Goal: Check status: Check status

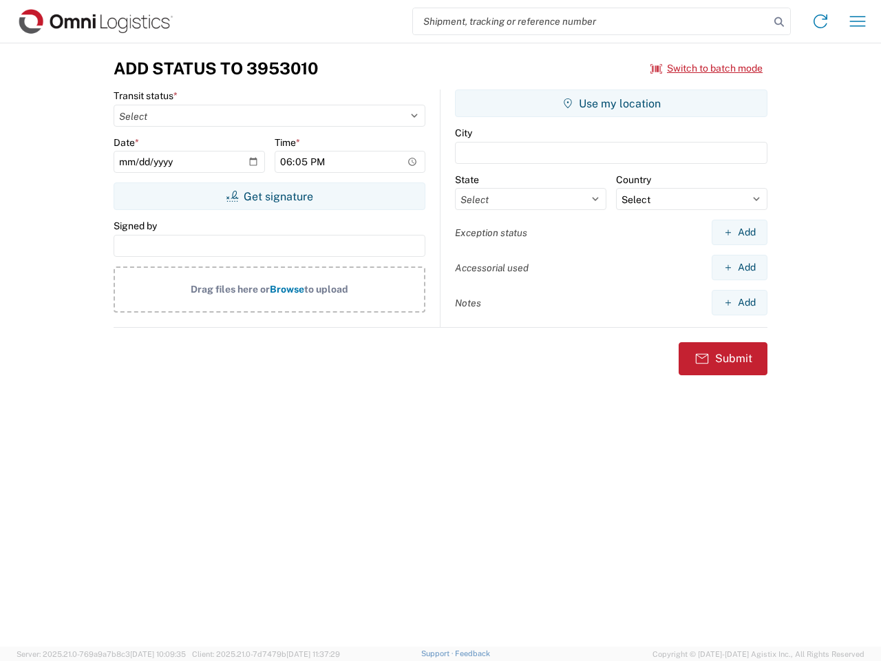
click at [591, 21] on input "search" at bounding box center [591, 21] width 357 height 26
click at [779, 22] on icon at bounding box center [779, 21] width 19 height 19
click at [821, 21] on icon at bounding box center [821, 21] width 22 height 22
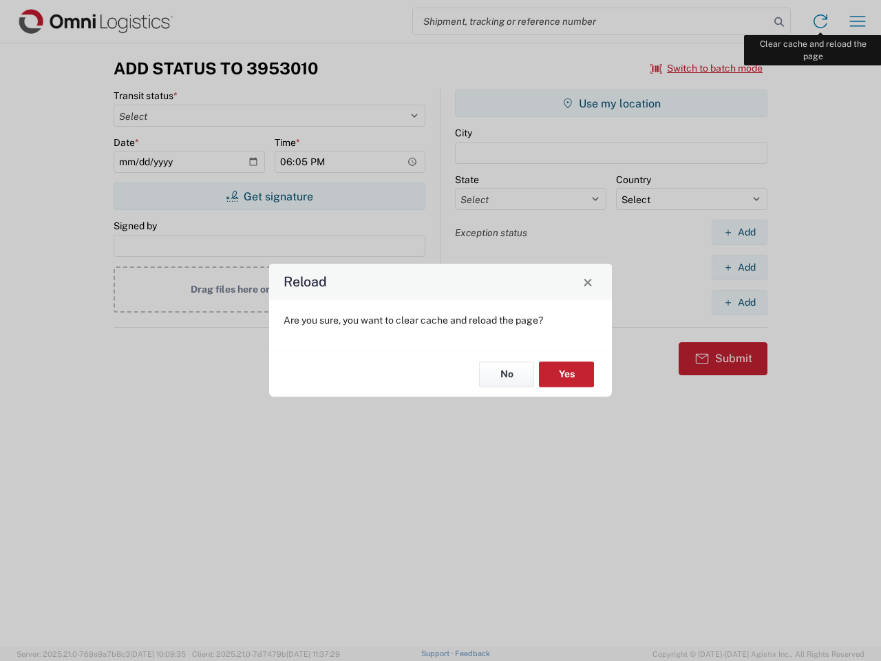
click at [858, 21] on div "Reload Are you sure, you want to clear cache and reload the page? No Yes" at bounding box center [440, 330] width 881 height 661
click at [707, 68] on div "Reload Are you sure, you want to clear cache and reload the page? No Yes" at bounding box center [440, 330] width 881 height 661
click at [269, 196] on div "Reload Are you sure, you want to clear cache and reload the page? No Yes" at bounding box center [440, 330] width 881 height 661
click at [611, 103] on div "Reload Are you sure, you want to clear cache and reload the page? No Yes" at bounding box center [440, 330] width 881 height 661
click at [739, 232] on div "Reload Are you sure, you want to clear cache and reload the page? No Yes" at bounding box center [440, 330] width 881 height 661
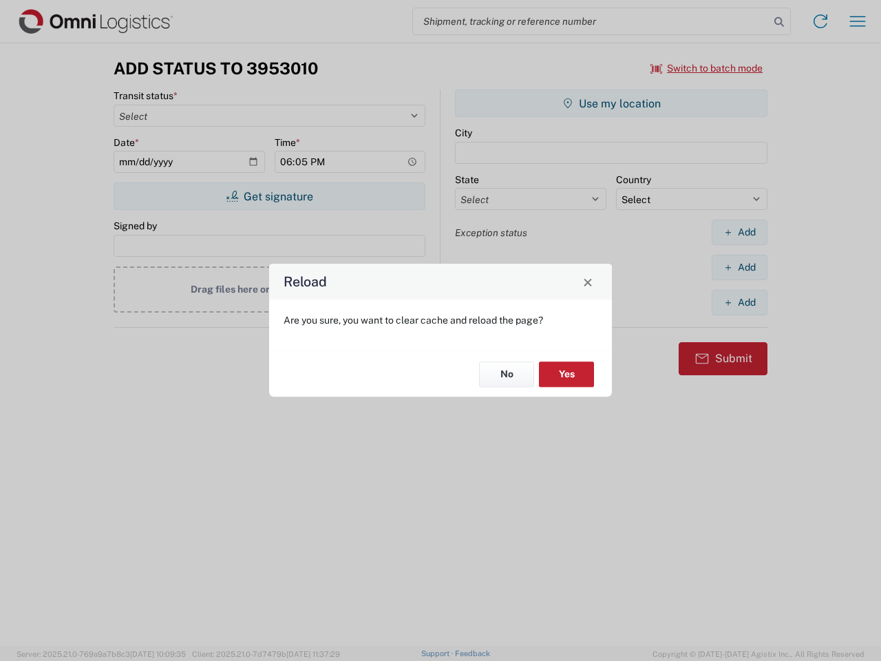
click at [739, 267] on div "Reload Are you sure, you want to clear cache and reload the page? No Yes" at bounding box center [440, 330] width 881 height 661
click at [739, 302] on div "Reload Are you sure, you want to clear cache and reload the page? No Yes" at bounding box center [440, 330] width 881 height 661
